Goal: Information Seeking & Learning: Learn about a topic

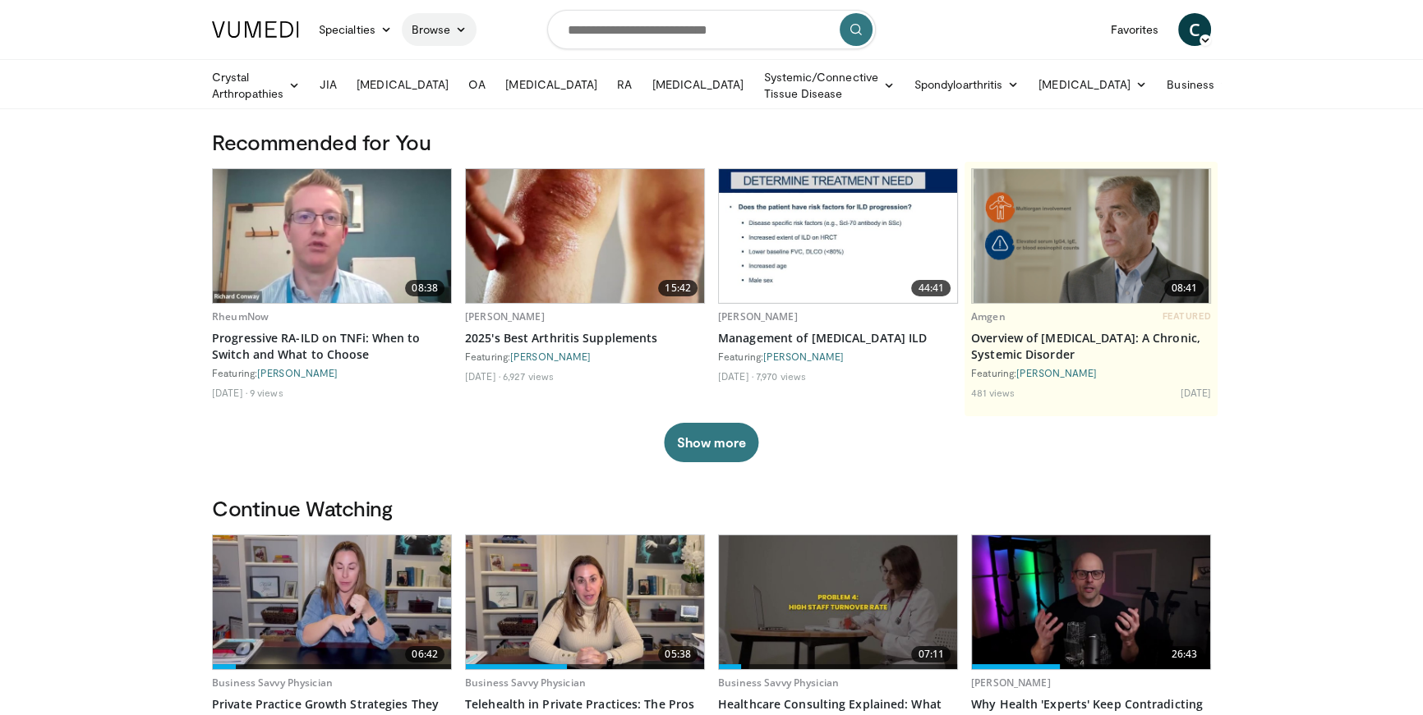
click at [448, 28] on link "Browse" at bounding box center [440, 29] width 76 height 33
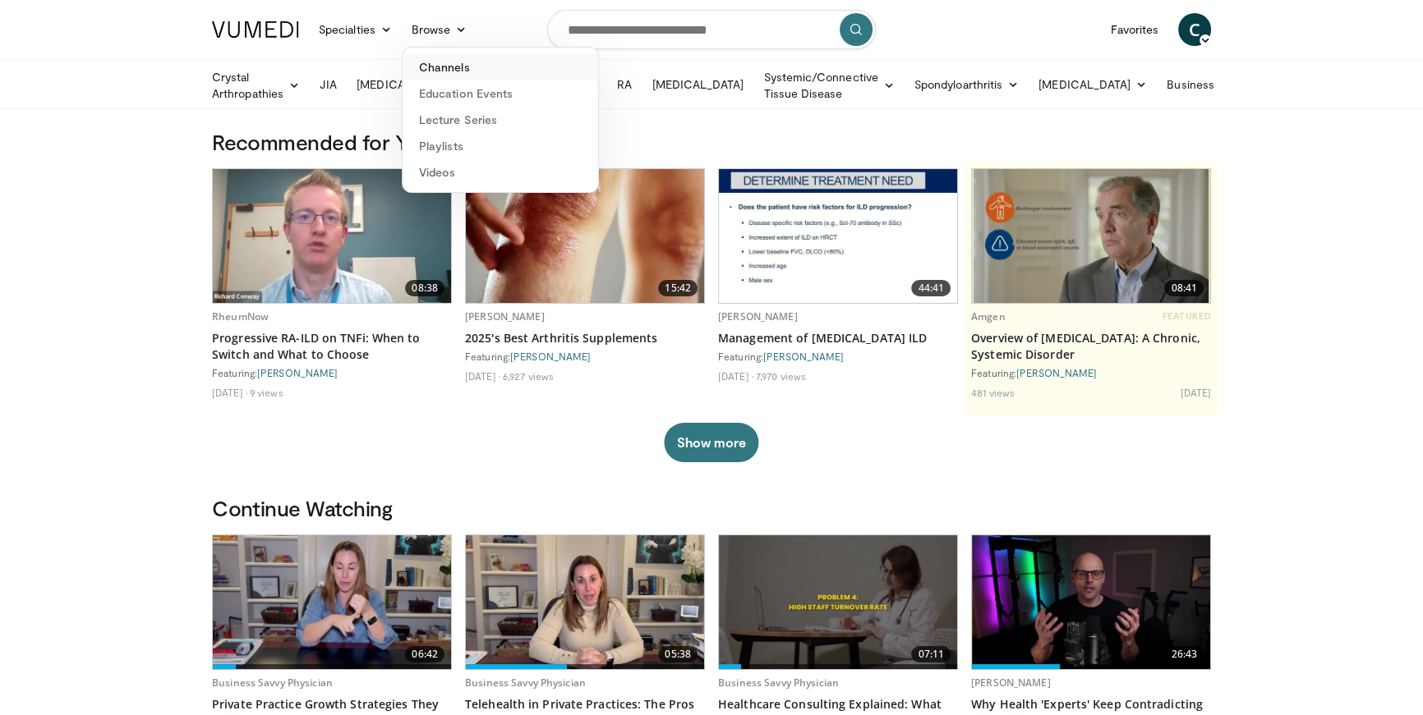
click at [454, 71] on link "Channels" at bounding box center [499, 67] width 195 height 26
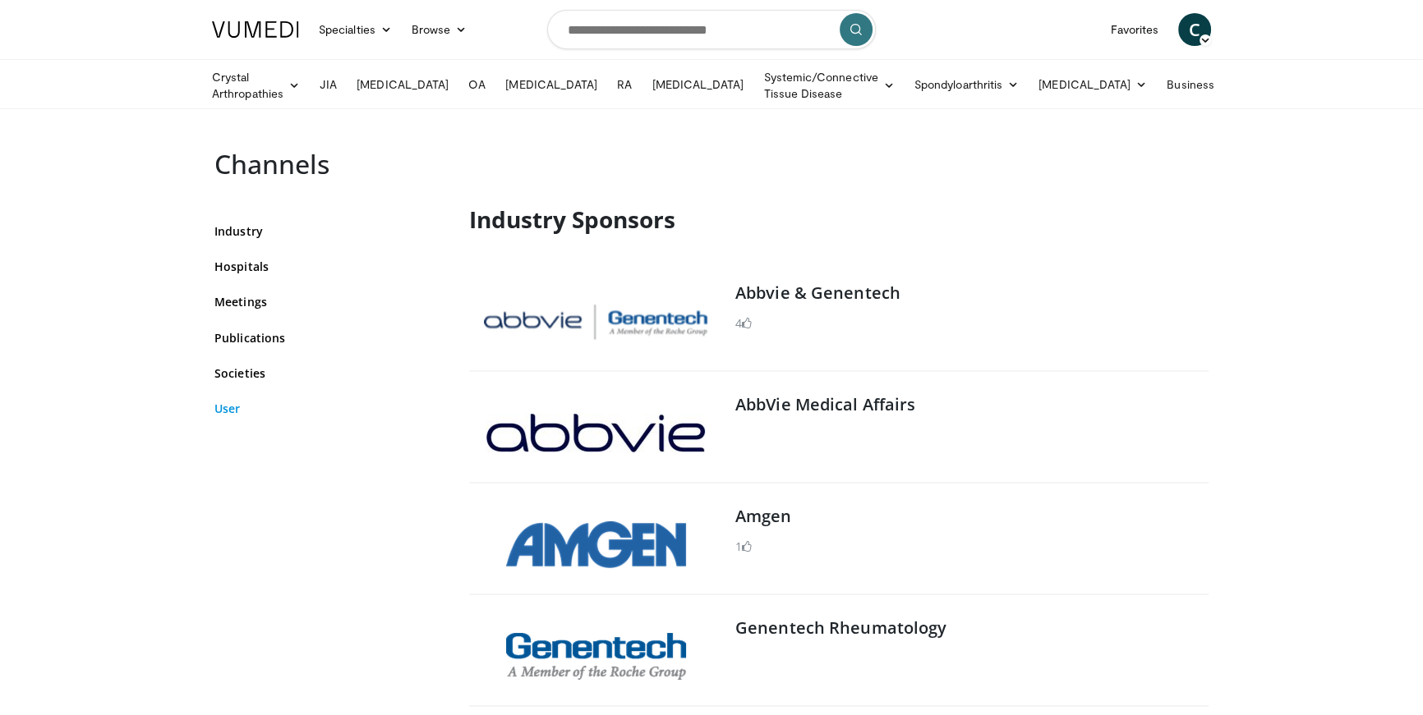
click at [228, 410] on link "User" at bounding box center [329, 408] width 230 height 17
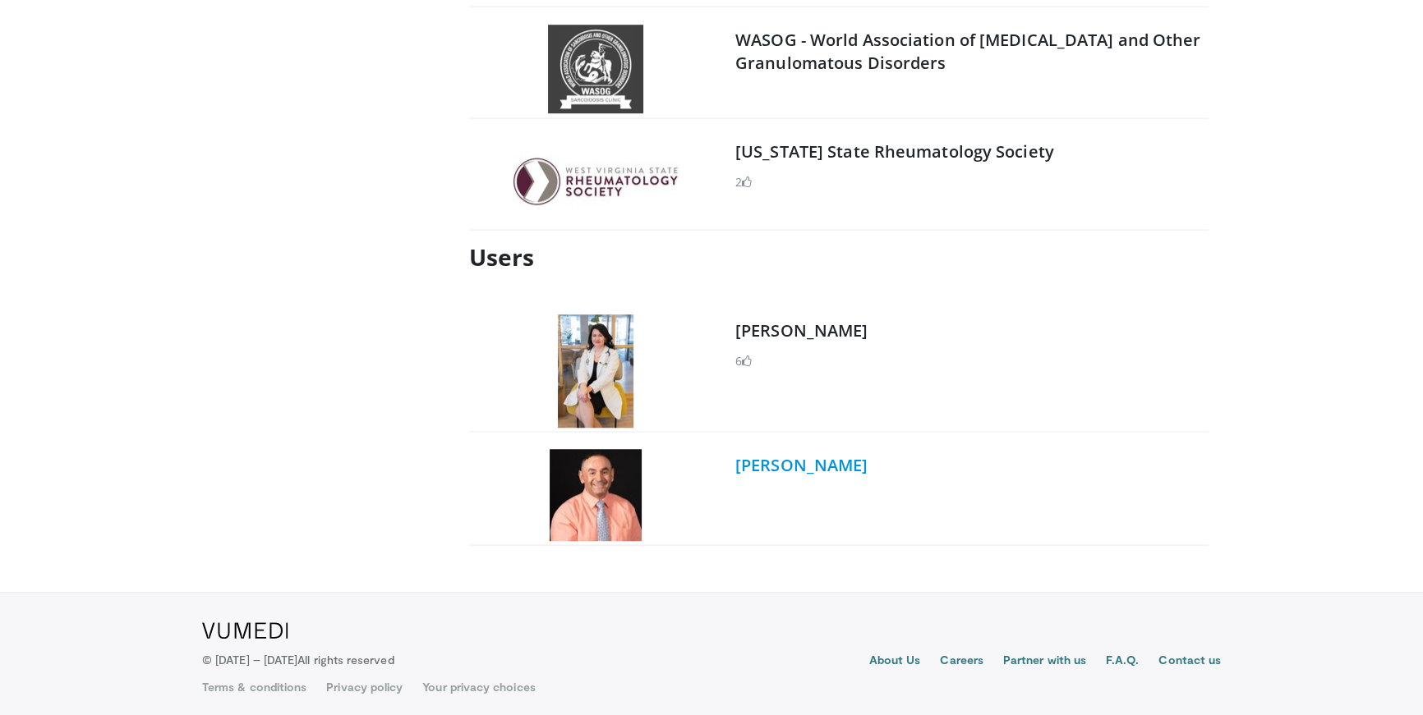
click at [821, 454] on link "Dr. Youssef Roman" at bounding box center [801, 465] width 132 height 22
click at [814, 338] on div "Dr. Diana Girnita 6" at bounding box center [970, 371] width 470 height 113
click at [813, 327] on link "[PERSON_NAME]" at bounding box center [801, 331] width 132 height 22
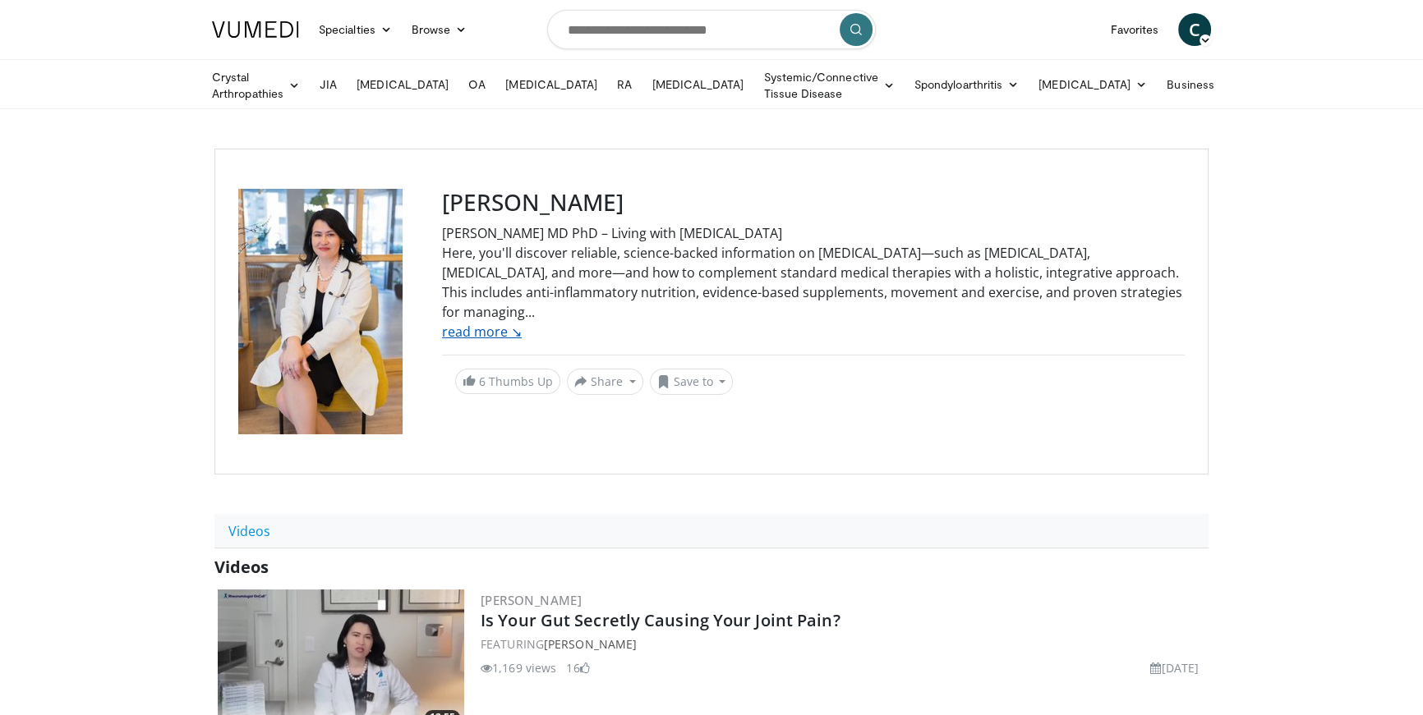
click at [493, 334] on link "read more ↘" at bounding box center [482, 332] width 80 height 18
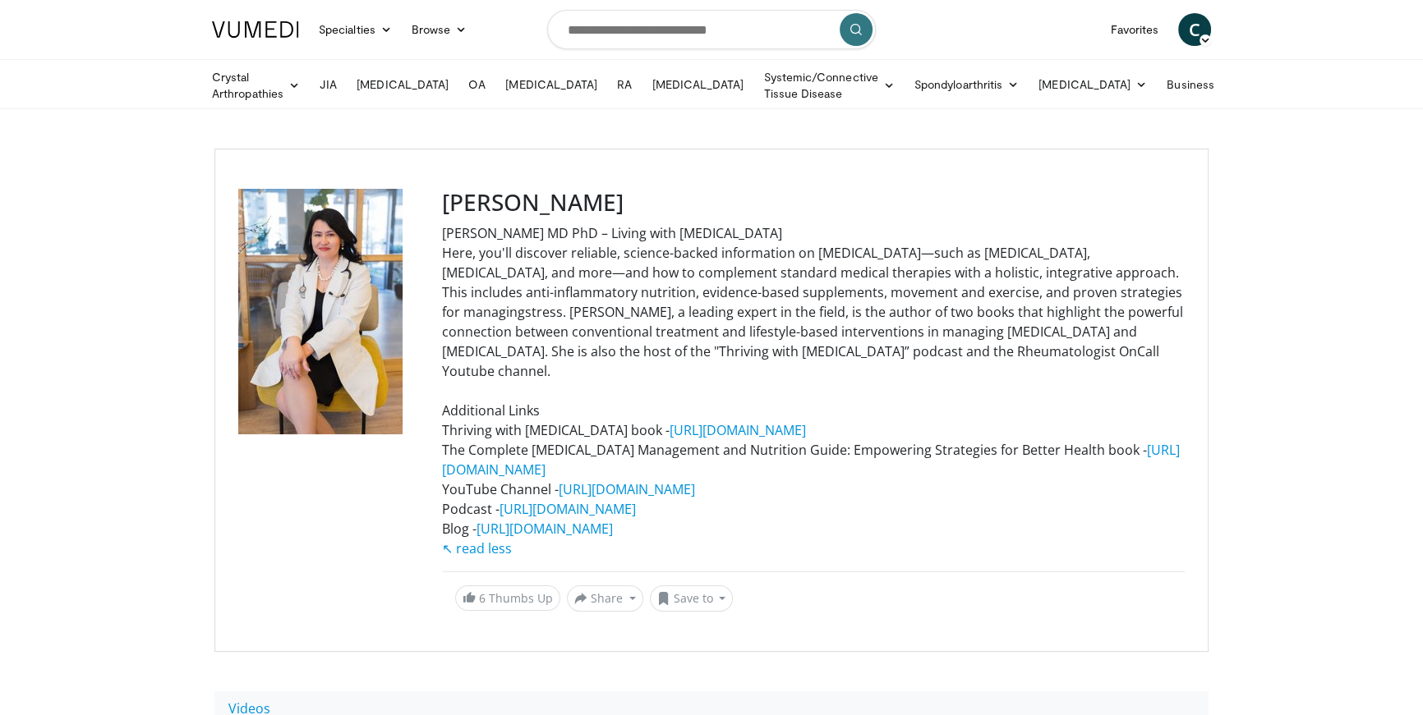
click at [922, 303] on span "stress. Dr. Diana Girnita, a leading expert in the field, is the author of two …" at bounding box center [812, 430] width 741 height 255
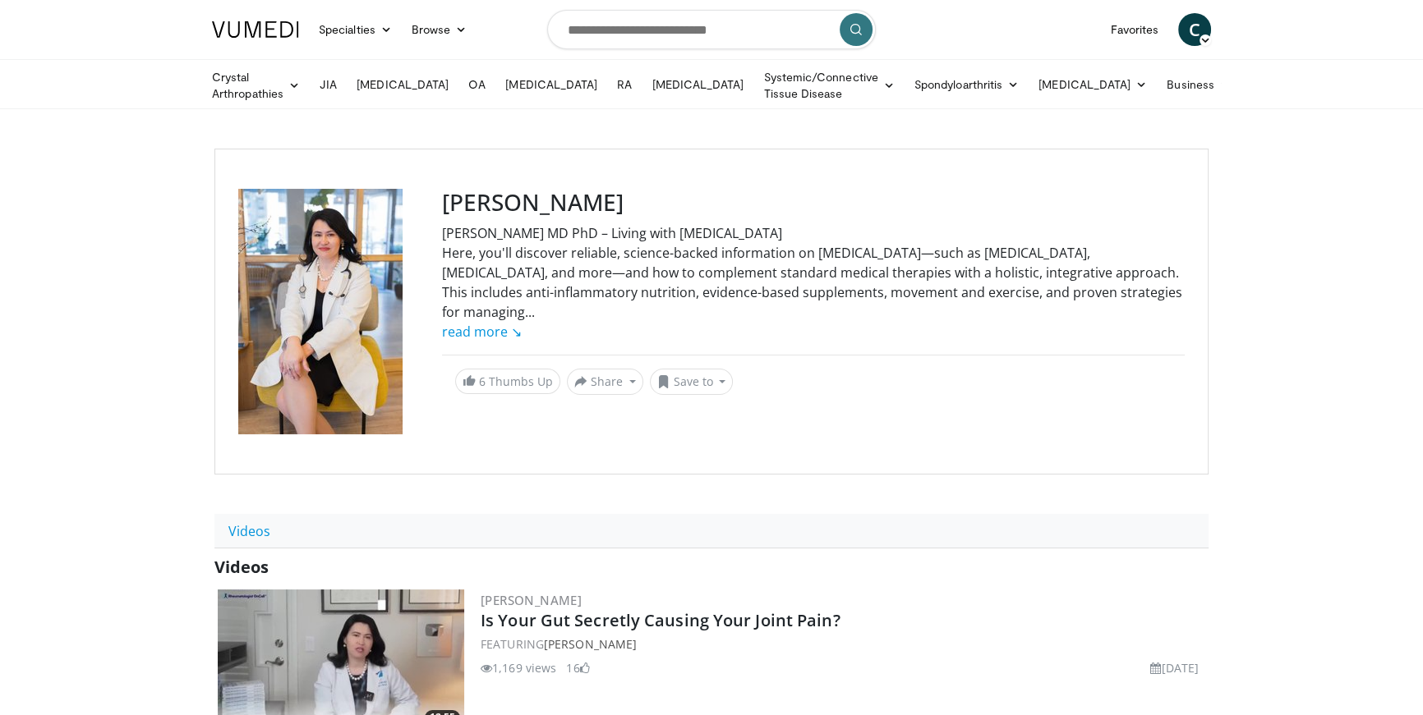
click at [922, 300] on div "Dr. Diana Girnita MD PhD – Living with Arthritis Here, you'll discover reliable…" at bounding box center [813, 282] width 743 height 118
click at [453, 329] on link "read more ↘" at bounding box center [482, 332] width 80 height 18
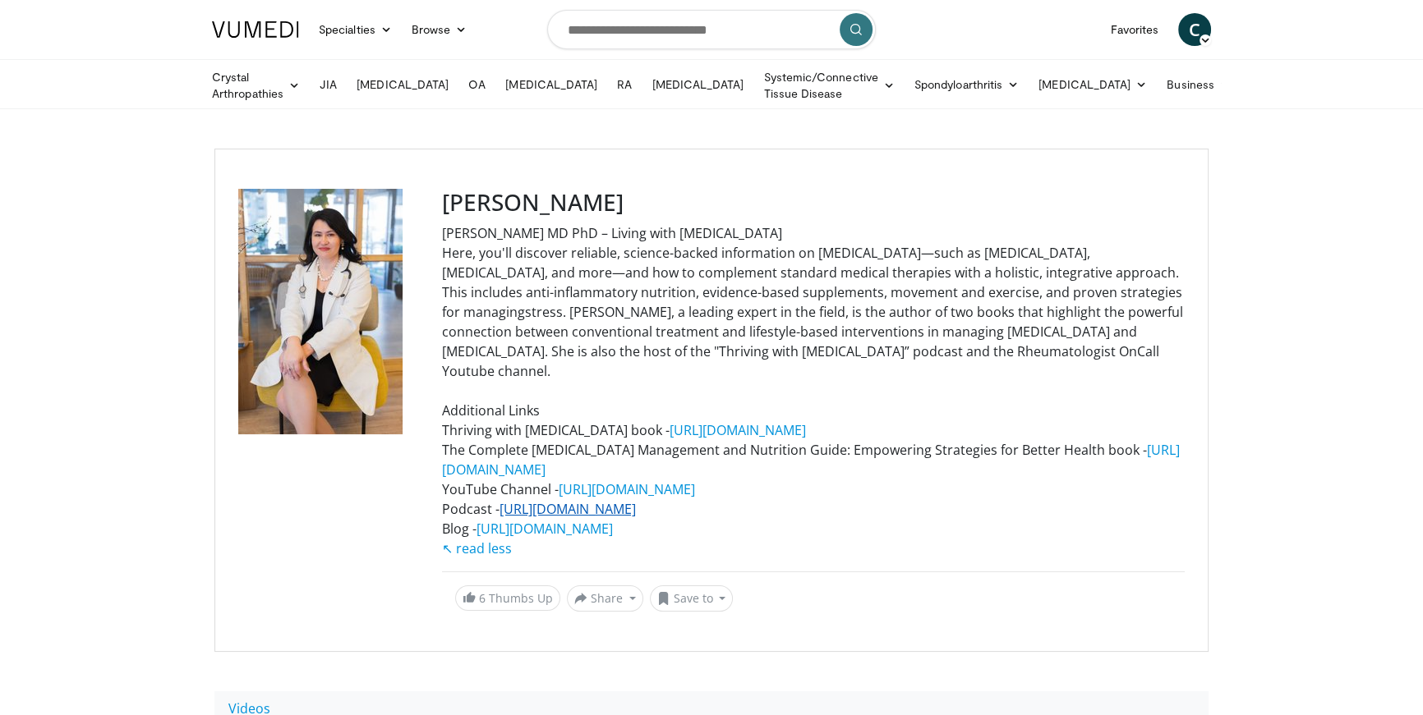
click at [575, 500] on link "[URL][DOMAIN_NAME]" at bounding box center [567, 509] width 136 height 18
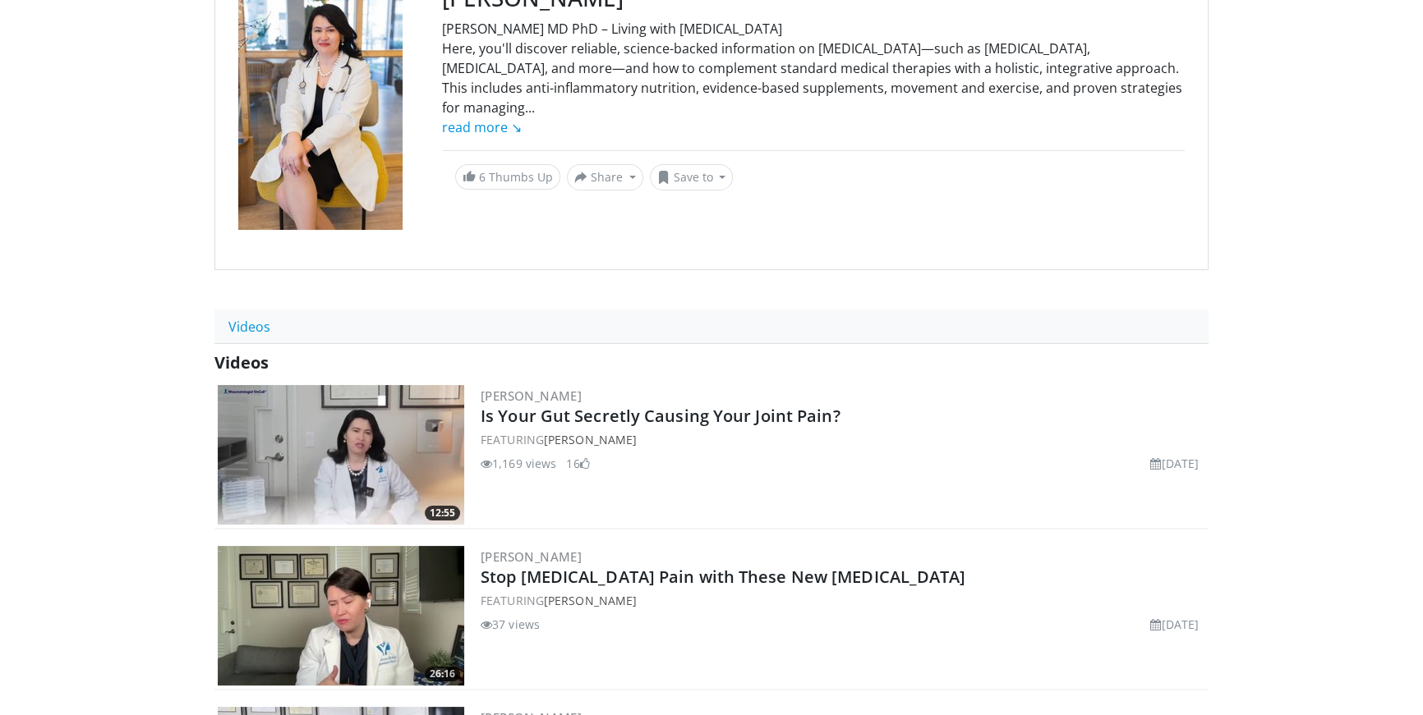
scroll to position [212, 0]
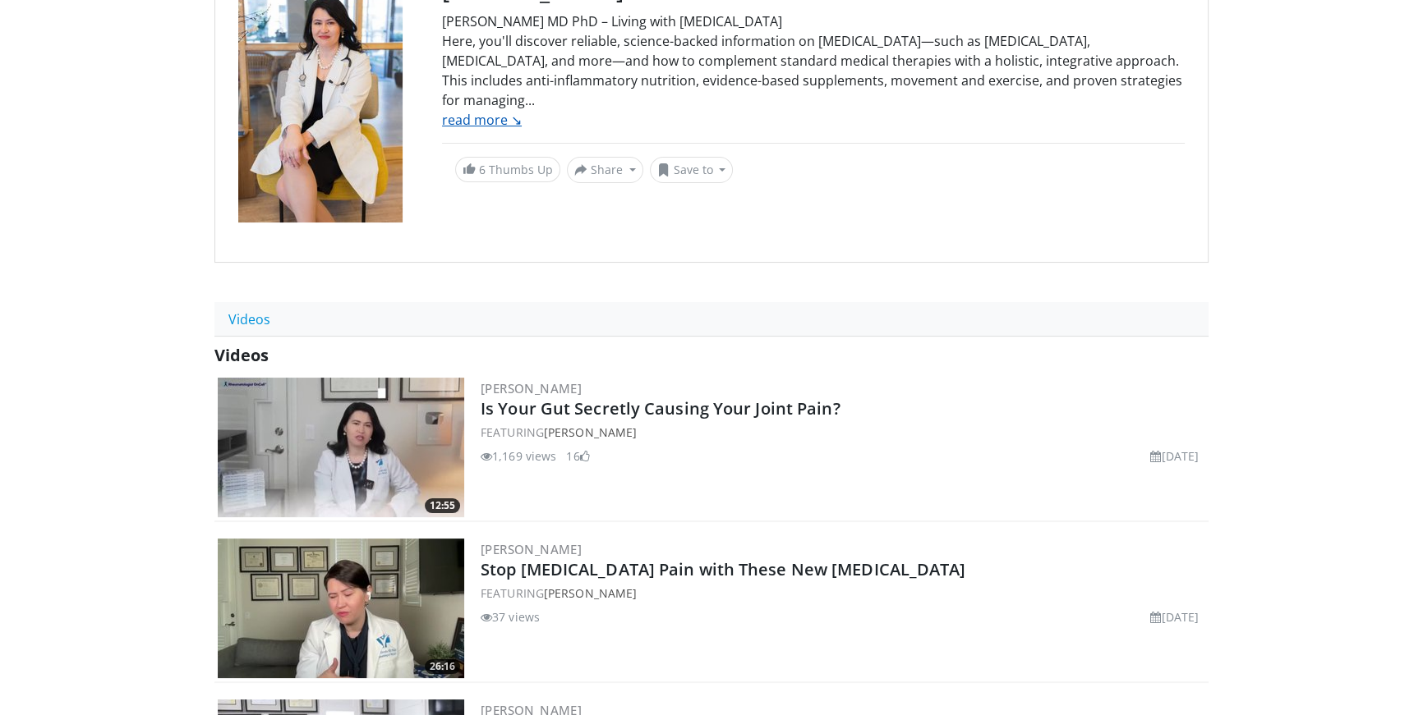
click at [498, 117] on link "read more ↘" at bounding box center [482, 120] width 80 height 18
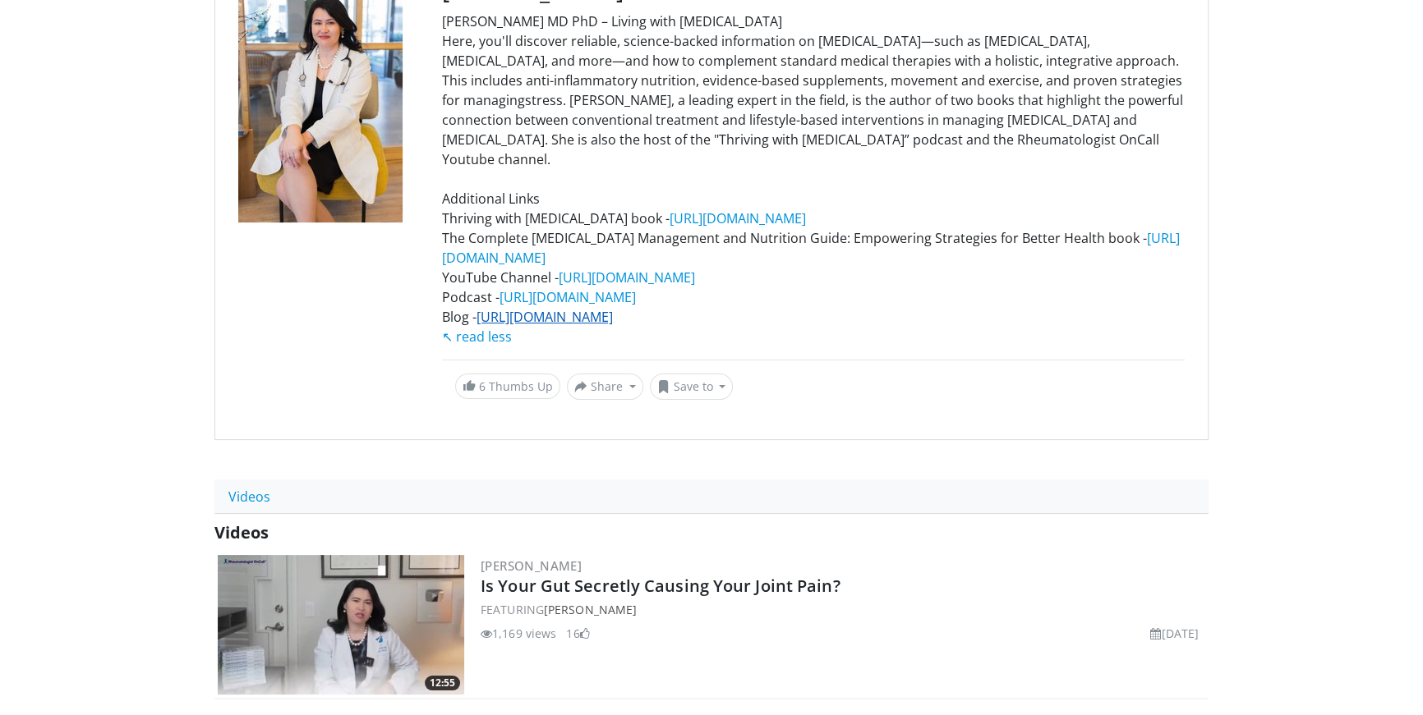
click at [613, 308] on link "https://rheumatologistoncall.com/blog/" at bounding box center [544, 317] width 136 height 18
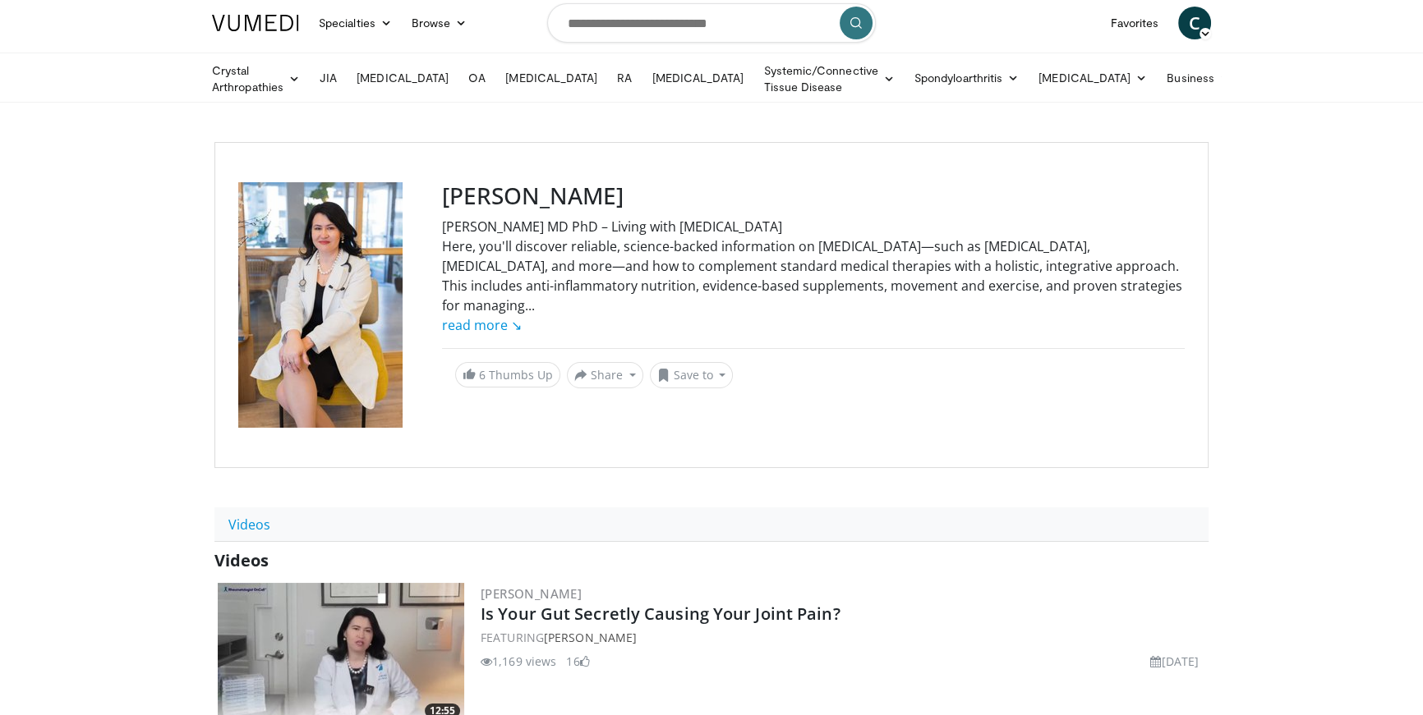
scroll to position [0, 0]
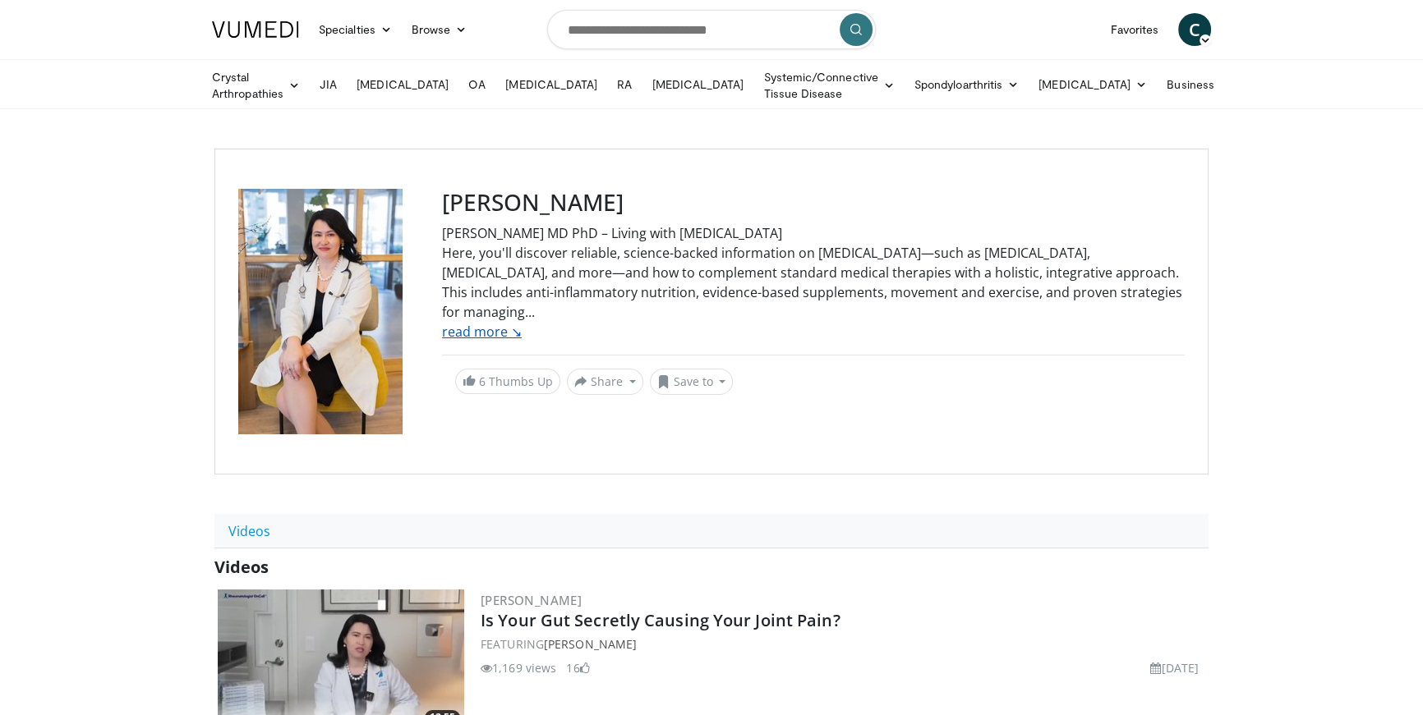
click at [489, 327] on link "read more ↘" at bounding box center [482, 332] width 80 height 18
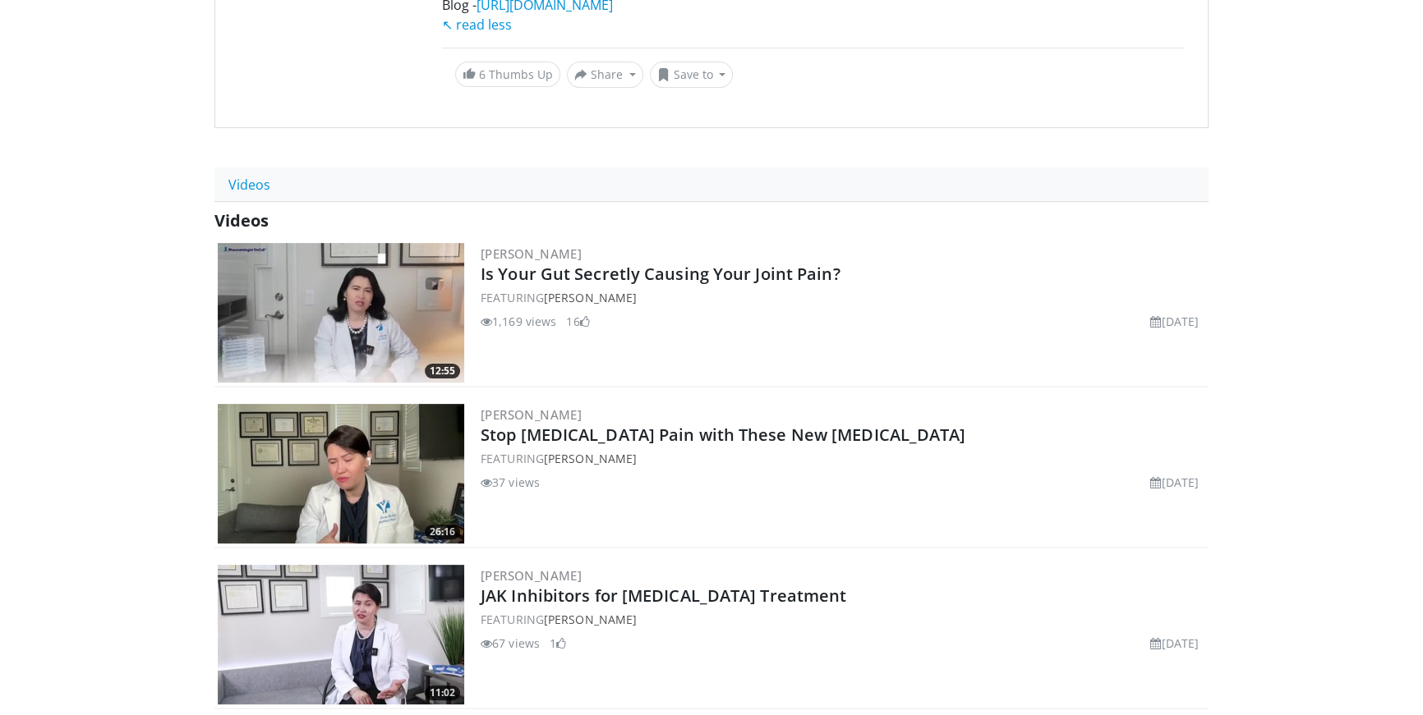
scroll to position [466, 0]
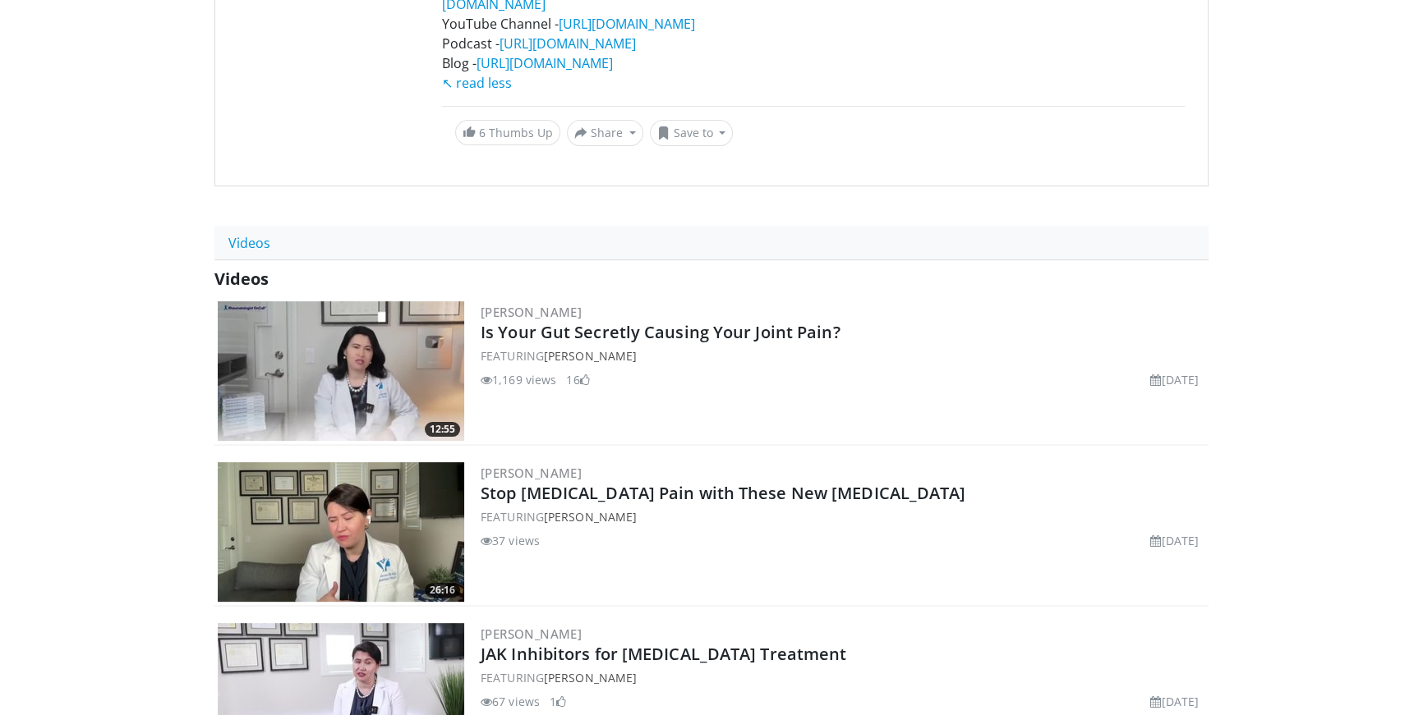
click at [357, 350] on img at bounding box center [341, 371] width 246 height 140
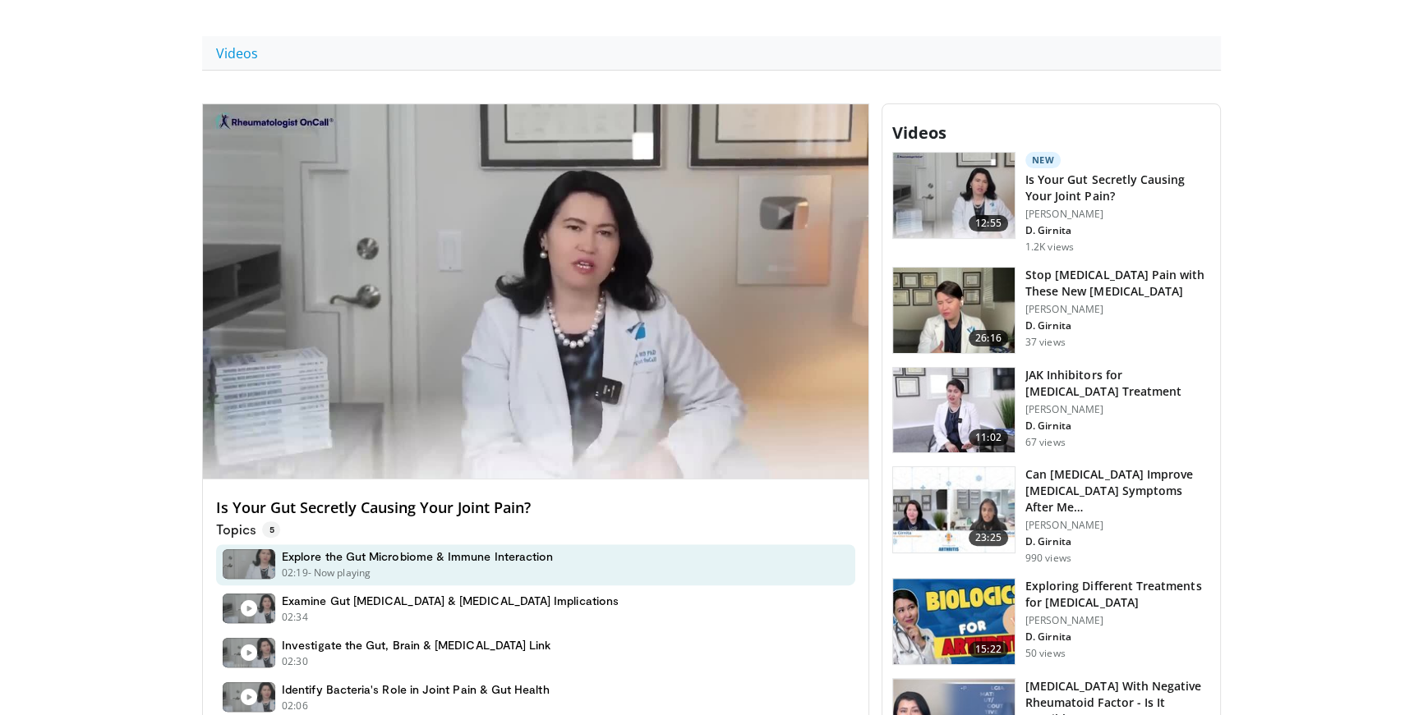
scroll to position [482, 0]
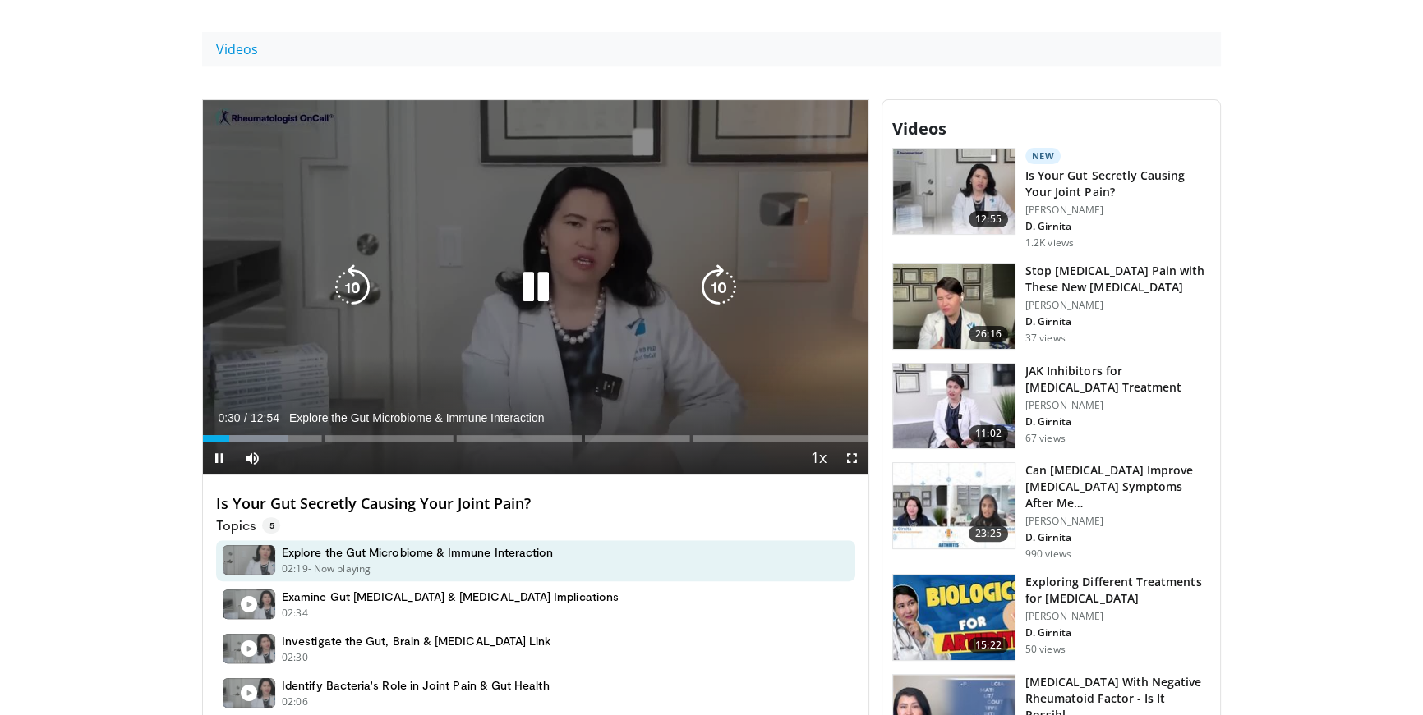
click at [534, 290] on icon "Video Player" at bounding box center [536, 287] width 46 height 46
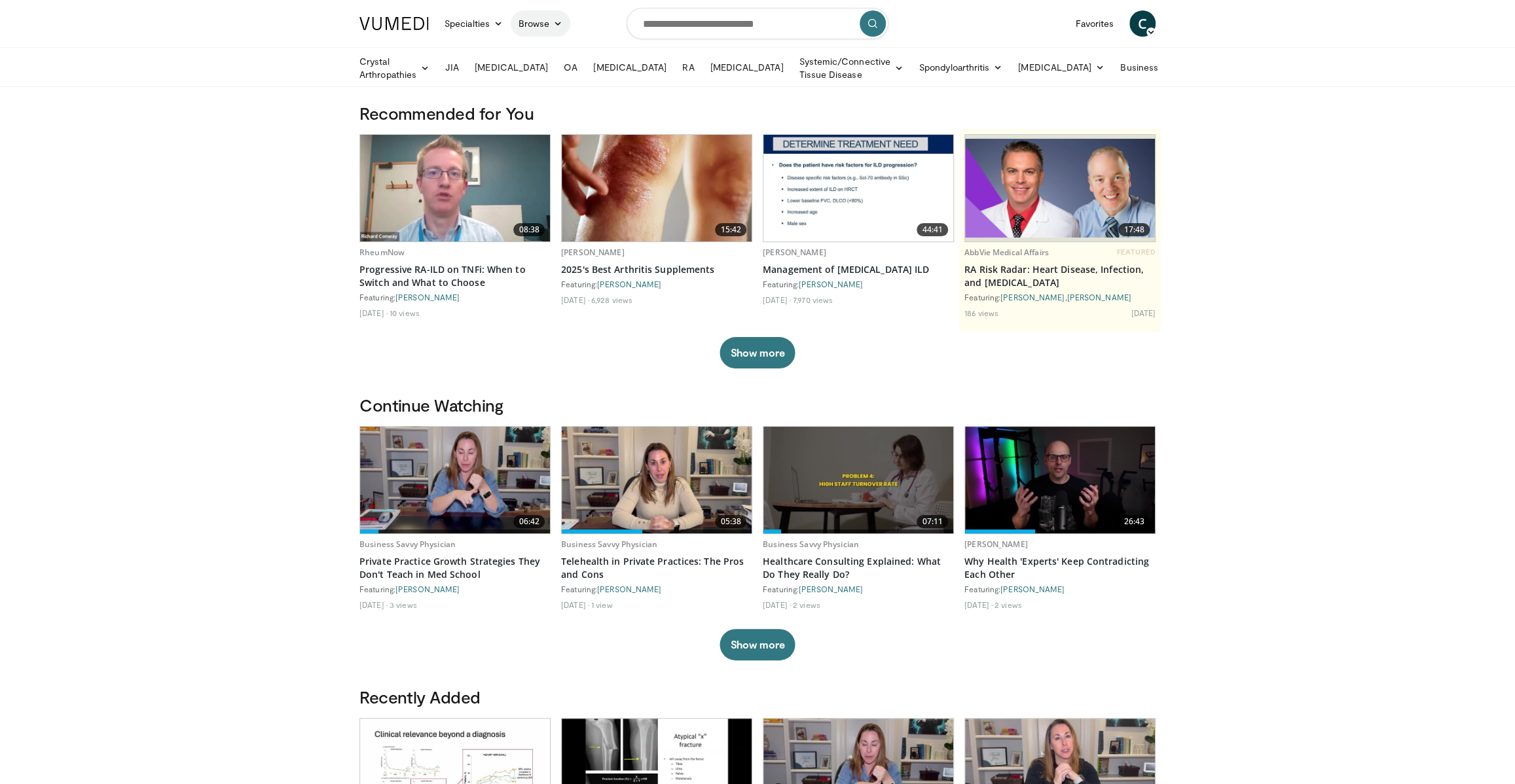
click at [537, 24] on link "Browse" at bounding box center [541, 23] width 61 height 26
click at [351, 69] on div "Crystal Arthropathies [MEDICAL_DATA] [MEDICAL_DATA] [GEOGRAPHIC_DATA] [MEDICAL_…" at bounding box center [757, 67] width 811 height 38
click at [745, 25] on input "Search topics, interventions" at bounding box center [757, 23] width 262 height 31
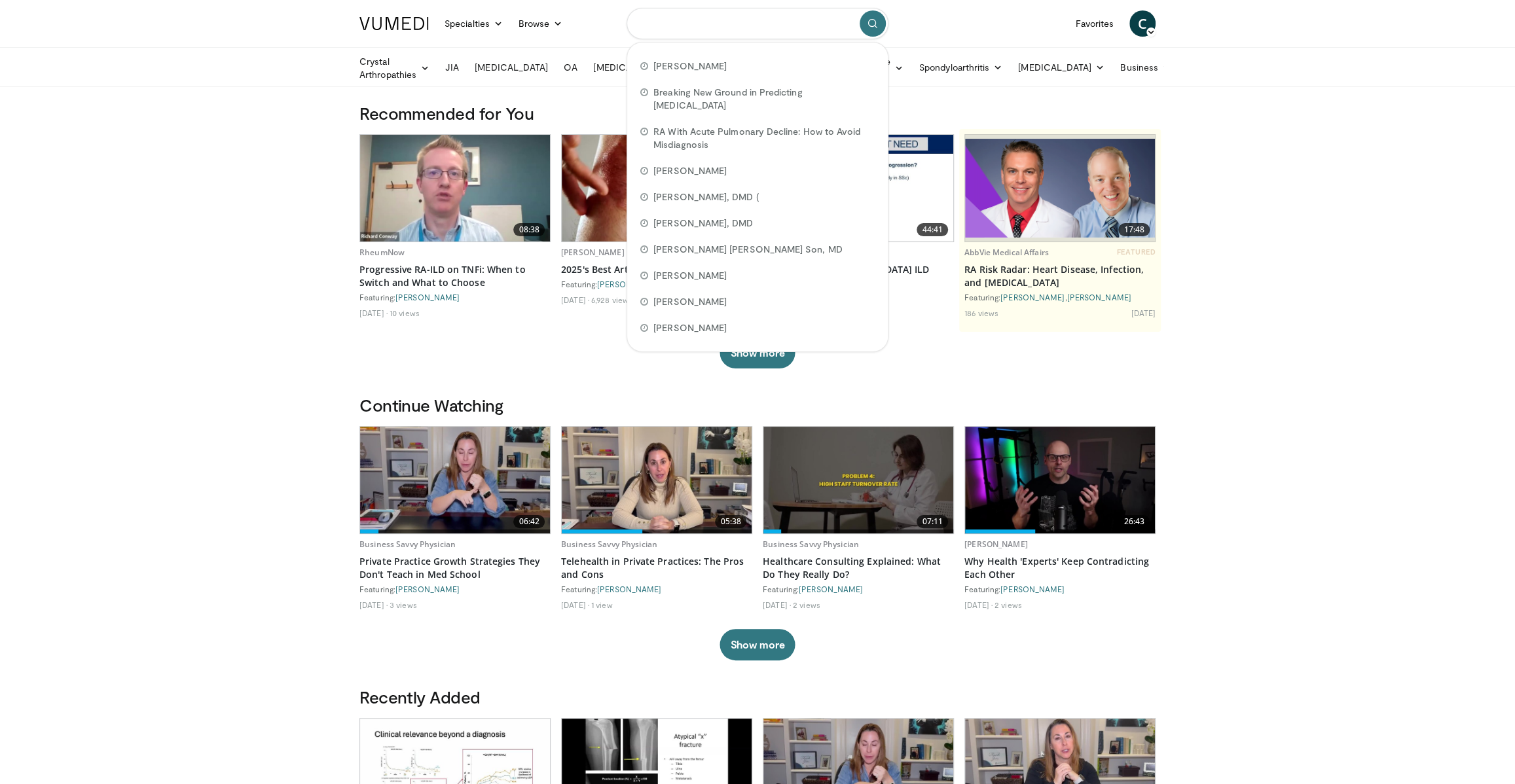
paste input "**********"
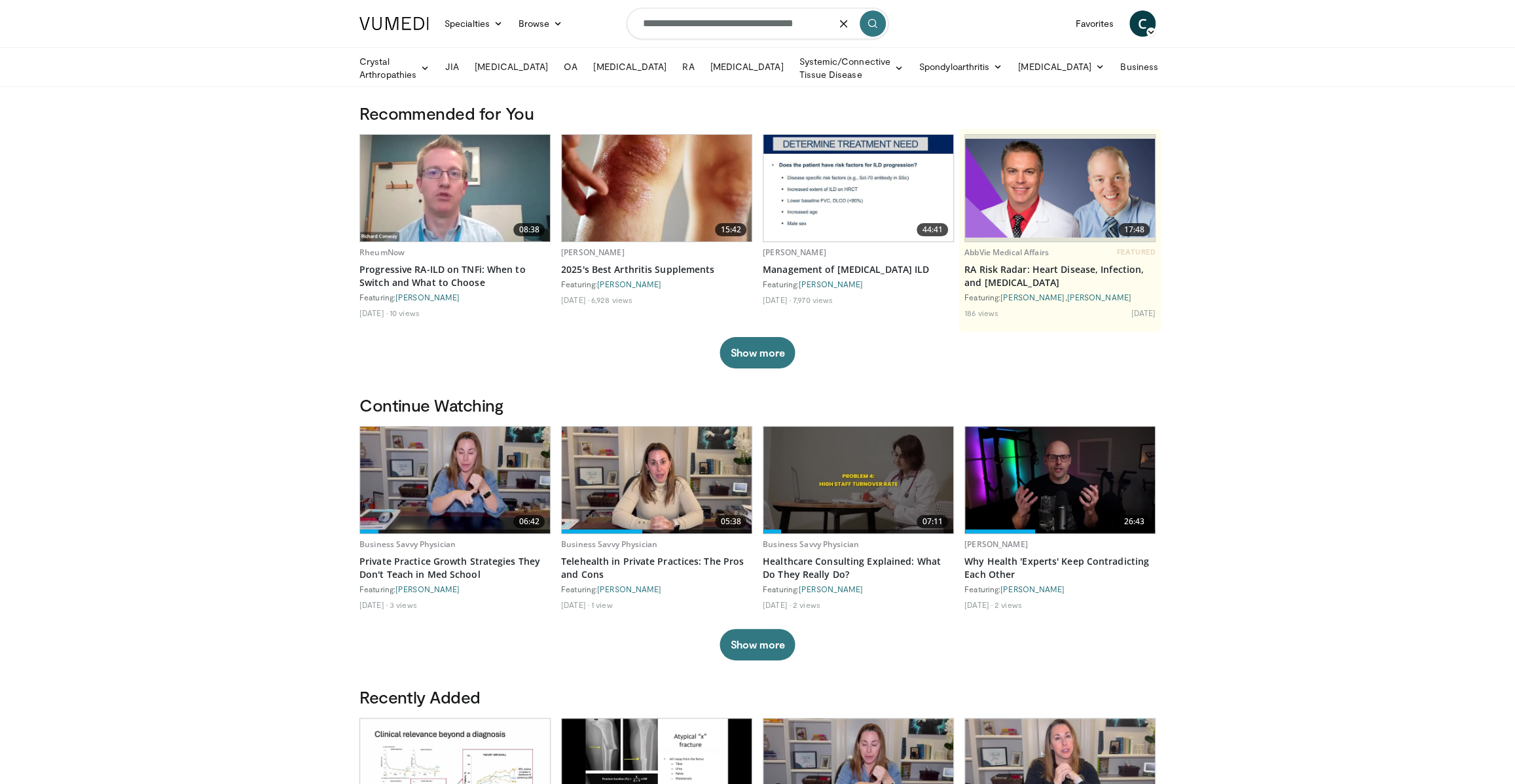
type input "**********"
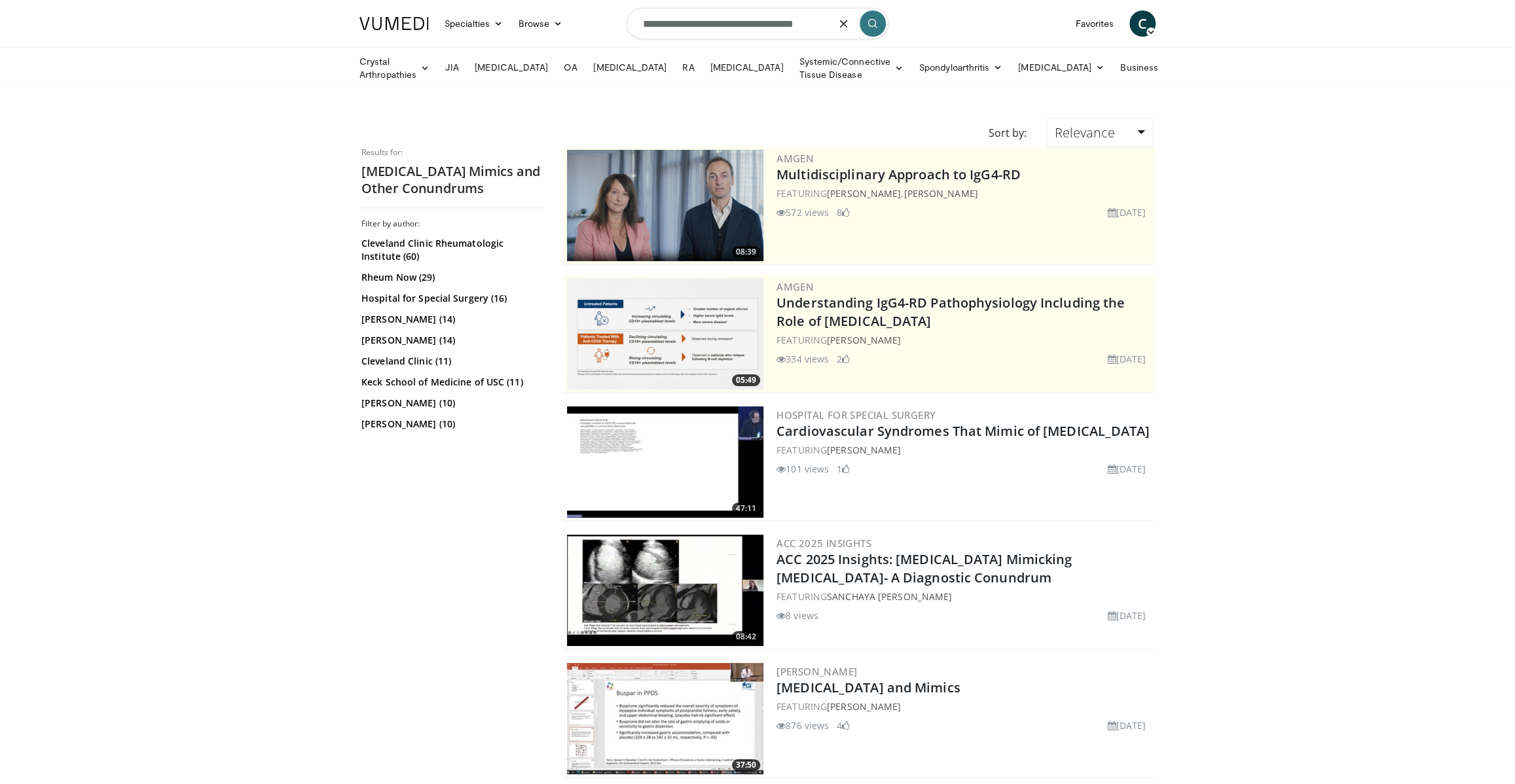
click at [646, 22] on input "**********" at bounding box center [757, 23] width 262 height 31
drag, startPoint x: 643, startPoint y: 21, endPoint x: 976, endPoint y: 63, distance: 335.6
click at [976, 63] on header "Specialties Adult & Family Medicine Allergy, Asthma, Immunology Anesthesiology …" at bounding box center [757, 43] width 1515 height 87
paste input "Search topics, interventions"
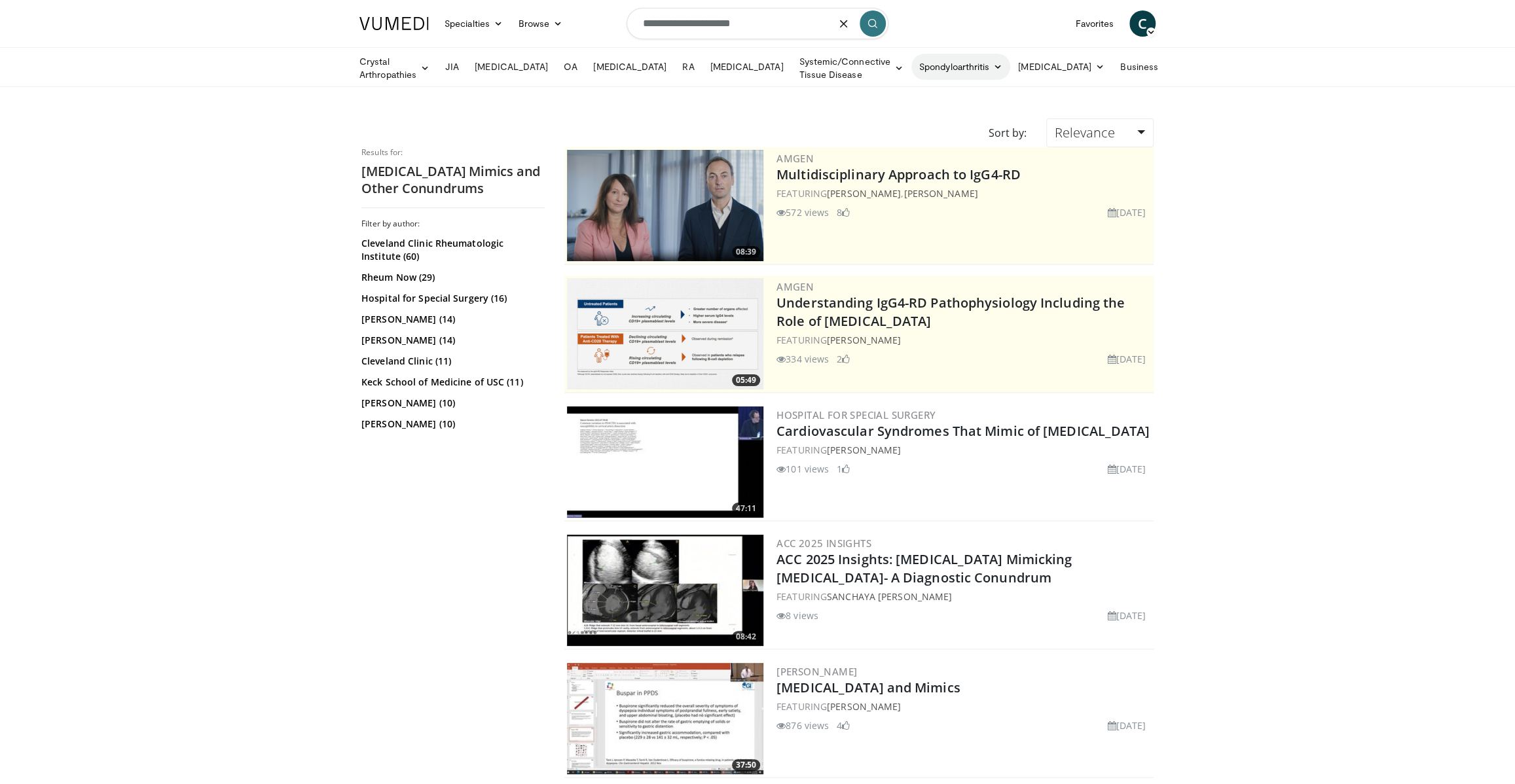
scroll to position [0, 0]
type input "**********"
